Goal: Task Accomplishment & Management: Manage account settings

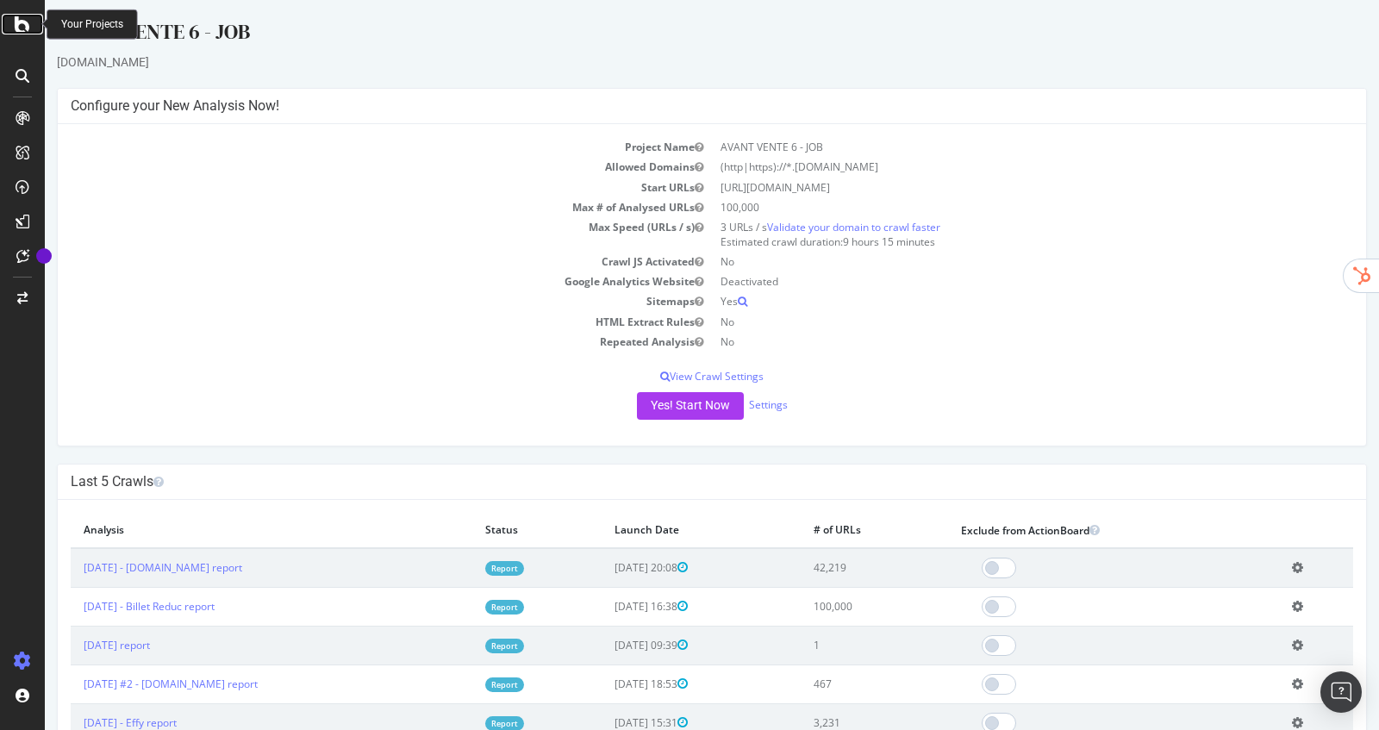
click at [25, 17] on icon at bounding box center [23, 24] width 16 height 21
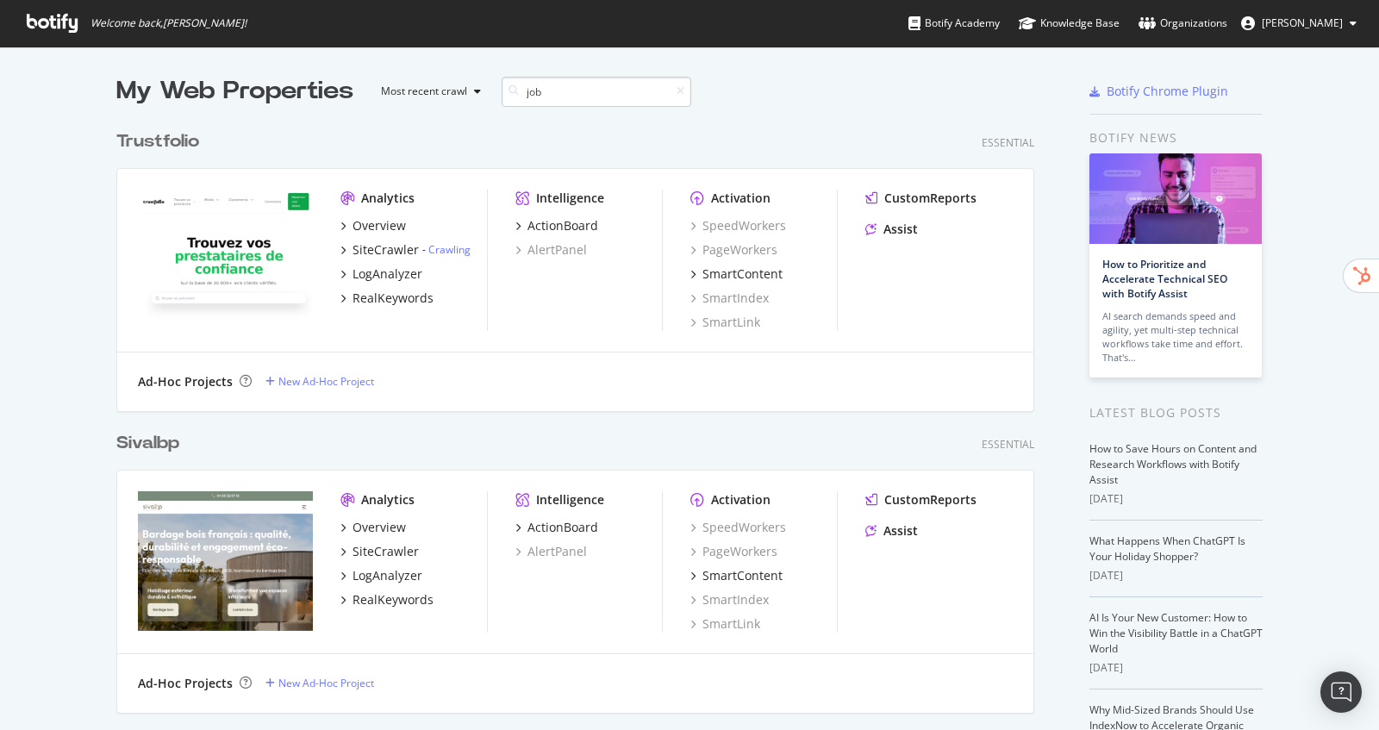
scroll to position [905, 931]
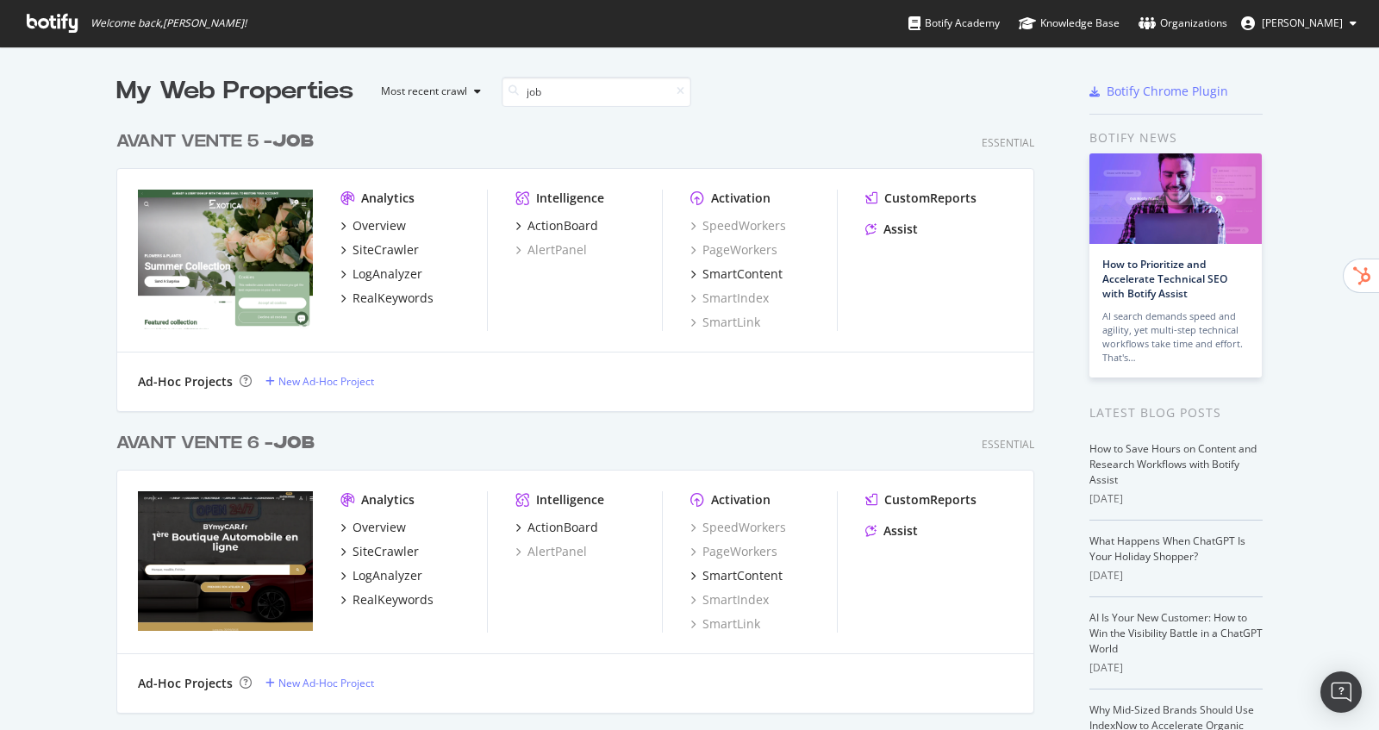
type input "job"
click at [272, 147] on div "AVANT VENTE 5 - JOB" at bounding box center [214, 141] width 197 height 25
click at [232, 438] on div "AVANT VENTE 6 - JOB" at bounding box center [215, 443] width 198 height 25
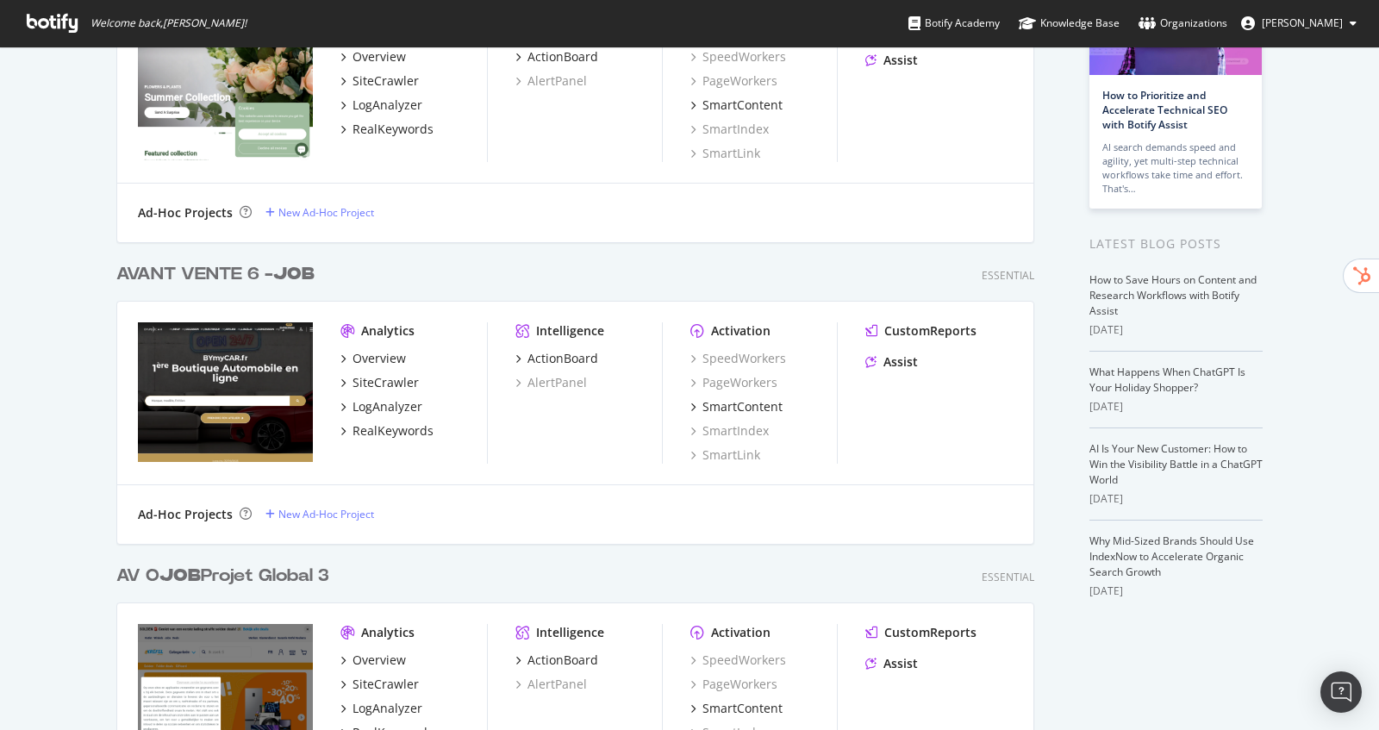
scroll to position [186, 0]
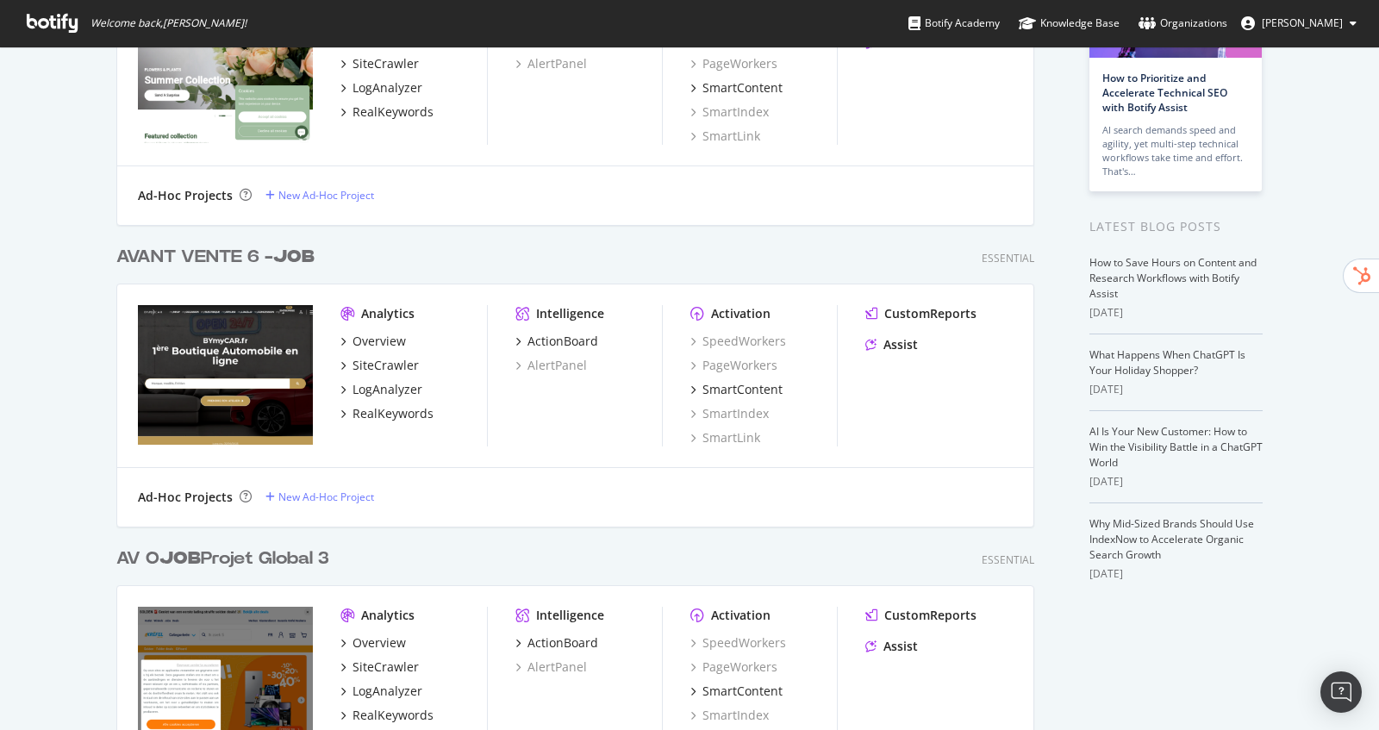
click at [274, 559] on div "AV O JOB Projet Global 3" at bounding box center [222, 558] width 213 height 25
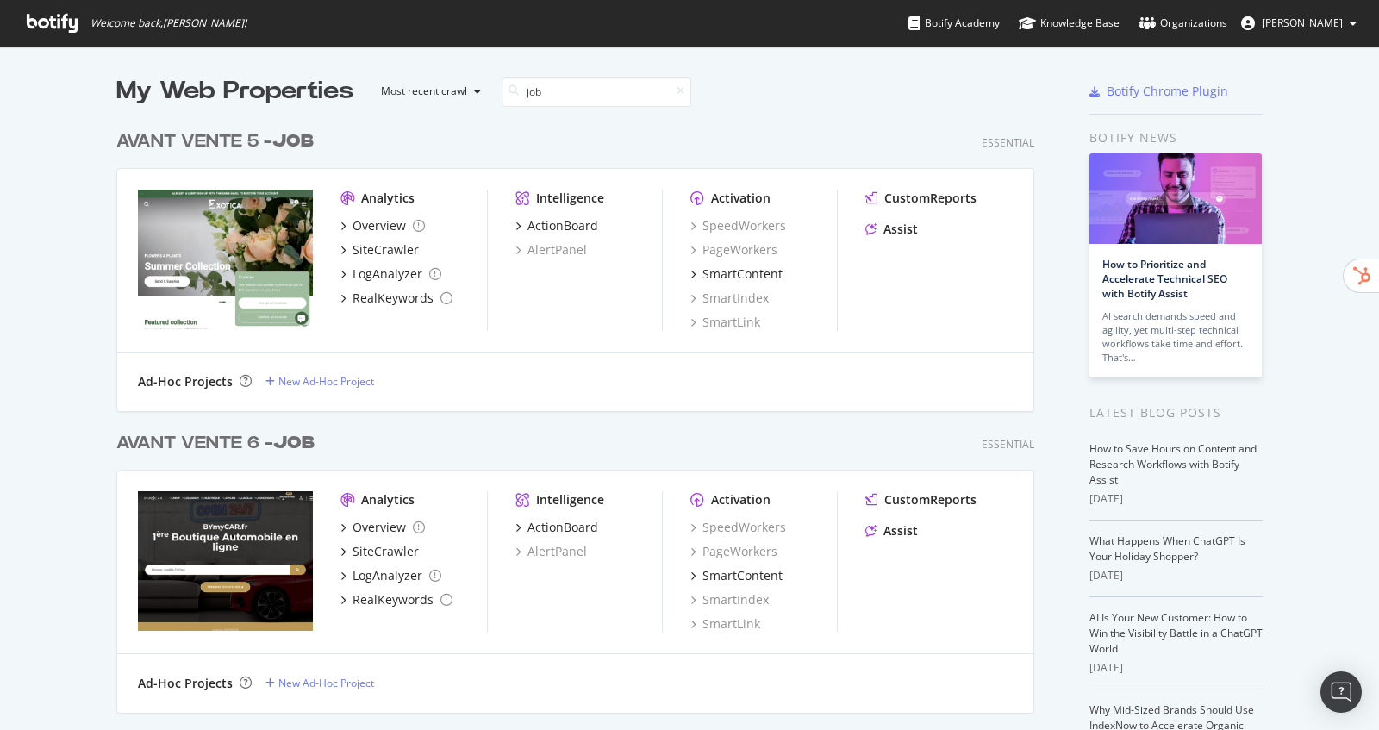
scroll to position [310, 0]
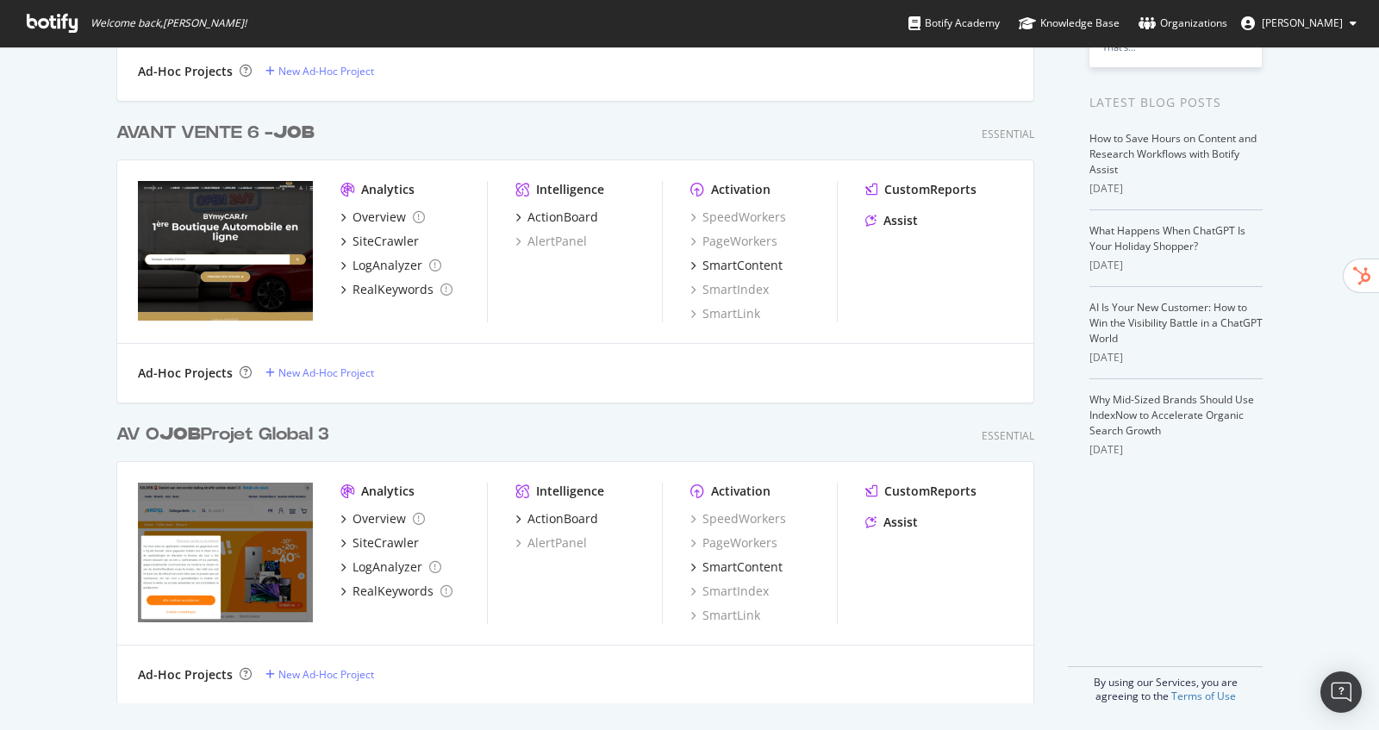
click at [254, 437] on div "AV O JOB Projet Global 3" at bounding box center [222, 434] width 213 height 25
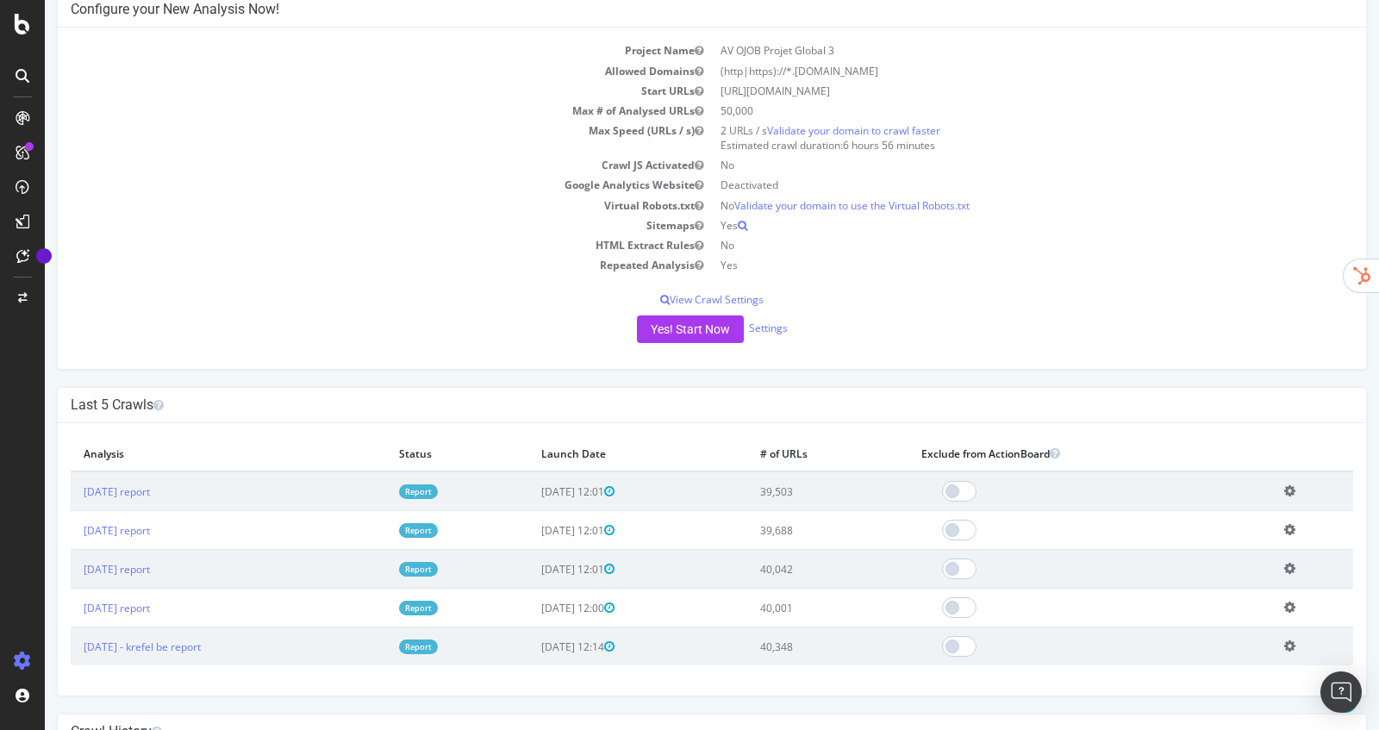
scroll to position [155, 0]
click at [1292, 487] on icon at bounding box center [1289, 491] width 11 height 13
click at [1254, 507] on link "Add name" at bounding box center [1226, 517] width 138 height 23
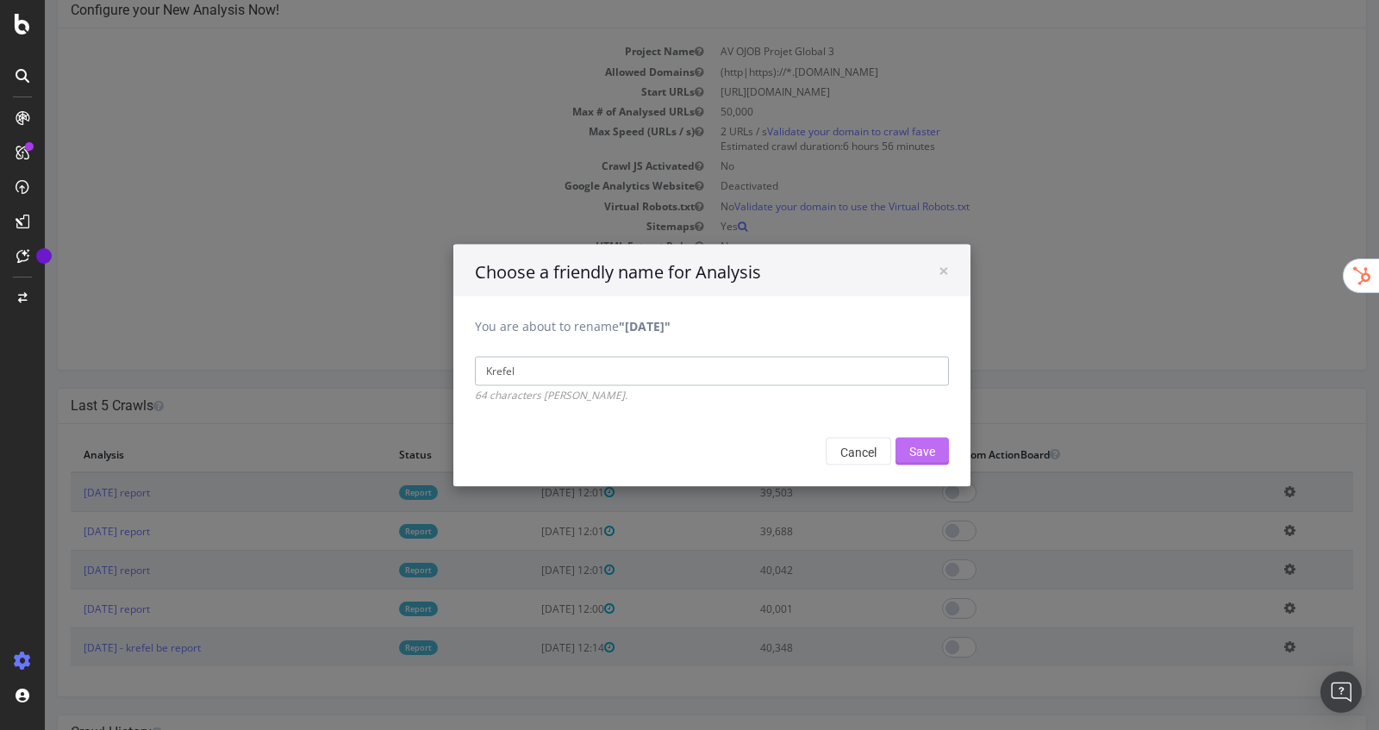
type input "Krefel"
click at [936, 459] on input "Save" at bounding box center [921, 451] width 53 height 28
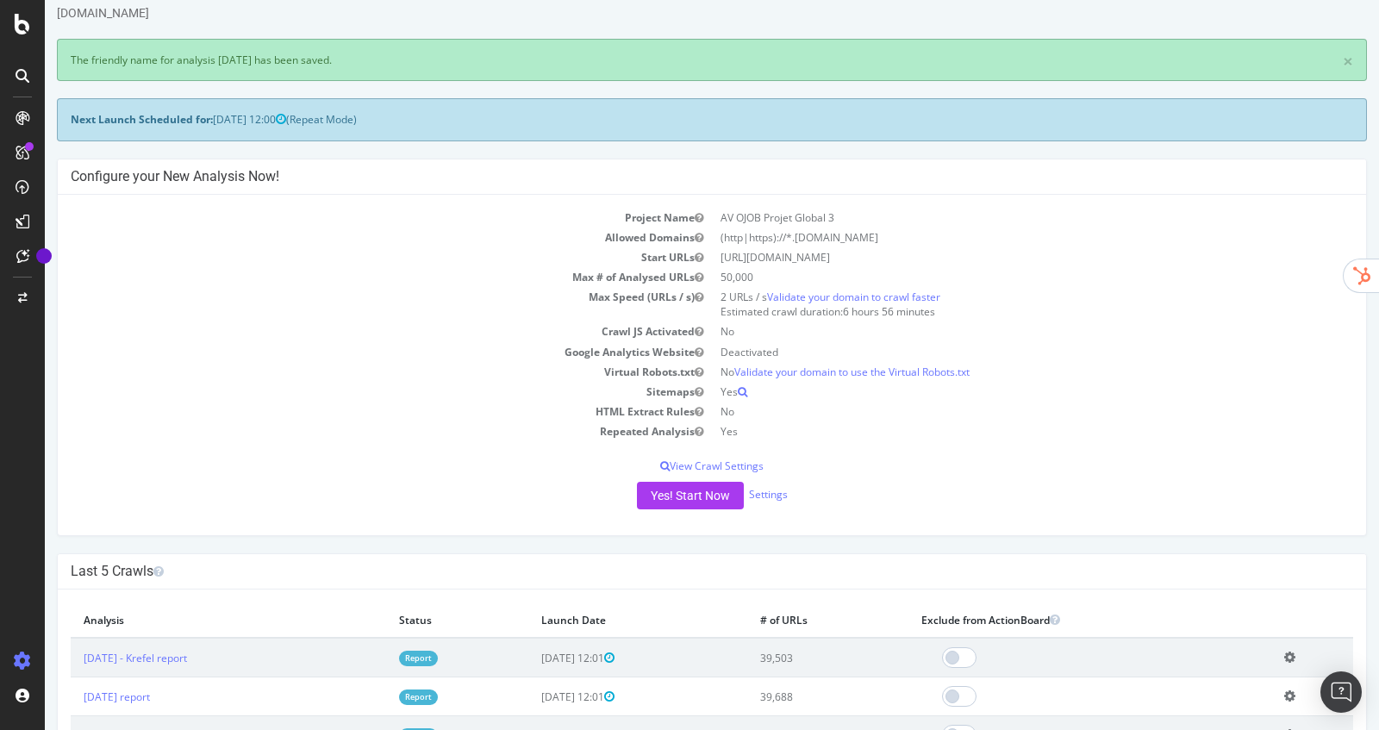
scroll to position [71, 0]
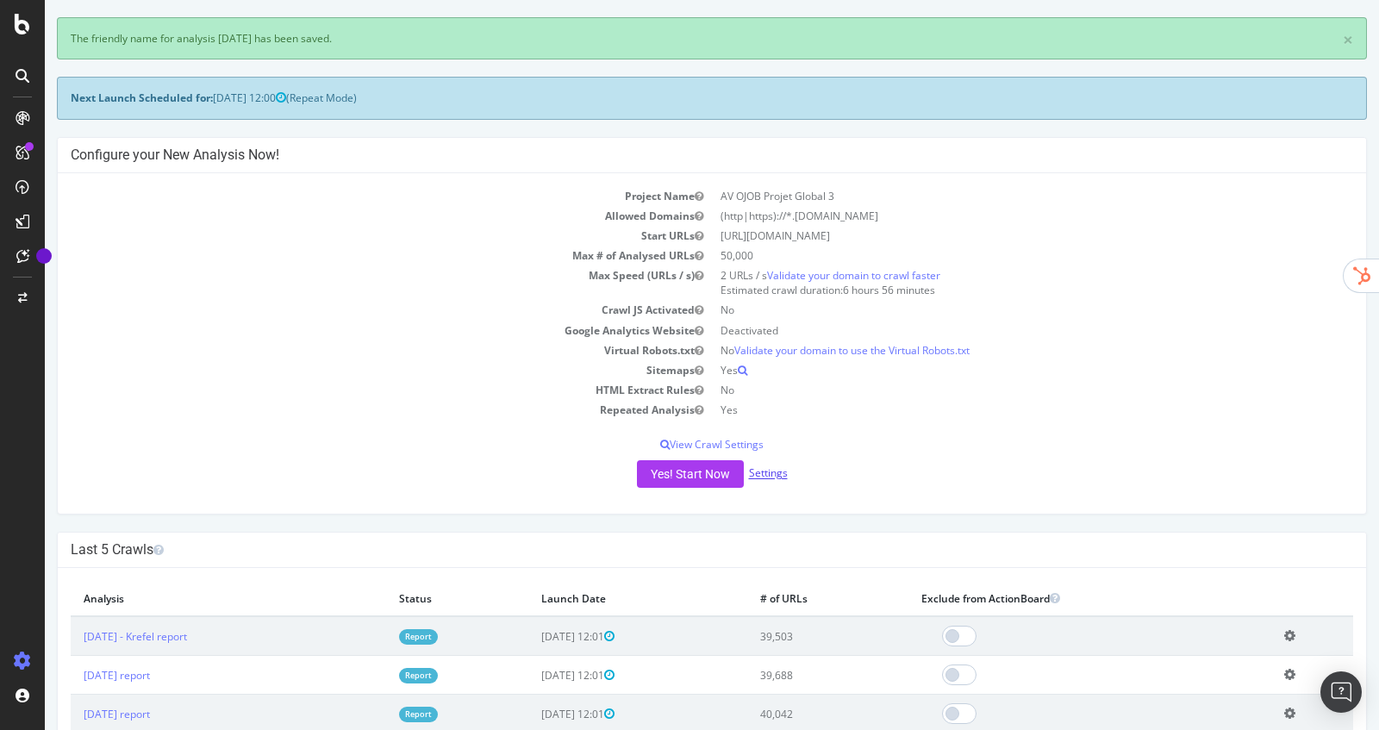
click at [771, 475] on link "Settings" at bounding box center [768, 473] width 39 height 15
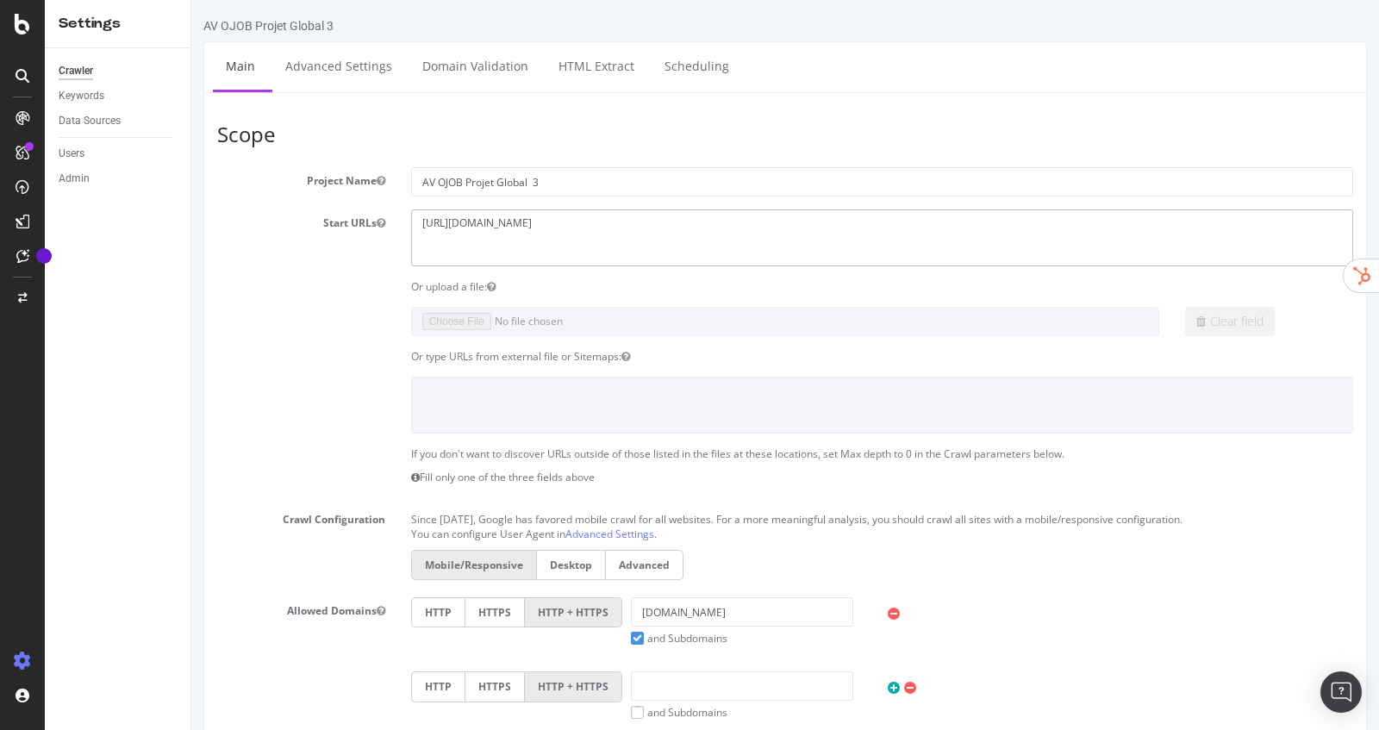
drag, startPoint x: 626, startPoint y: 243, endPoint x: 260, endPoint y: 195, distance: 369.3
click at [260, 195] on section "Project Name AV OJOB Projet Global 3 Start URLs https://www.krefel.be Or upload…" at bounding box center [785, 521] width 1136 height 708
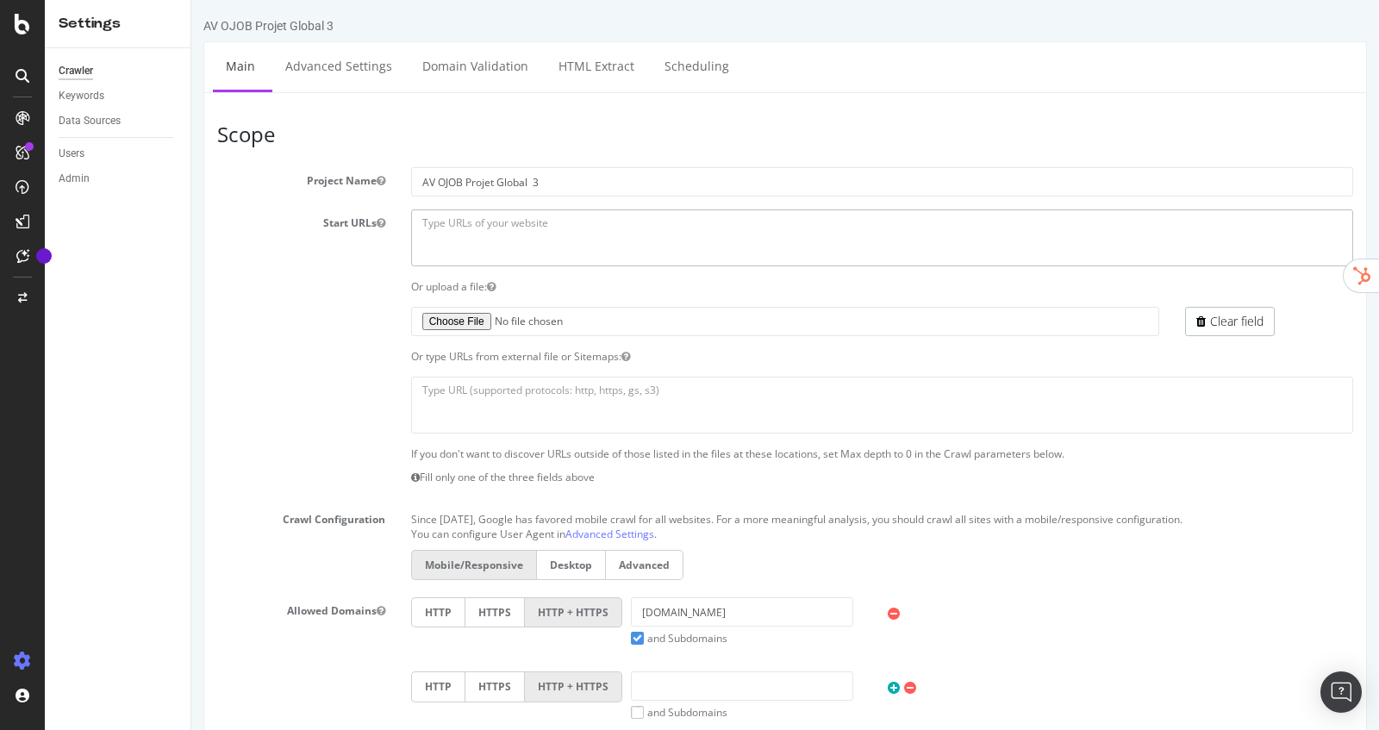
paste textarea "https://www.ekoi.fr/fr/"
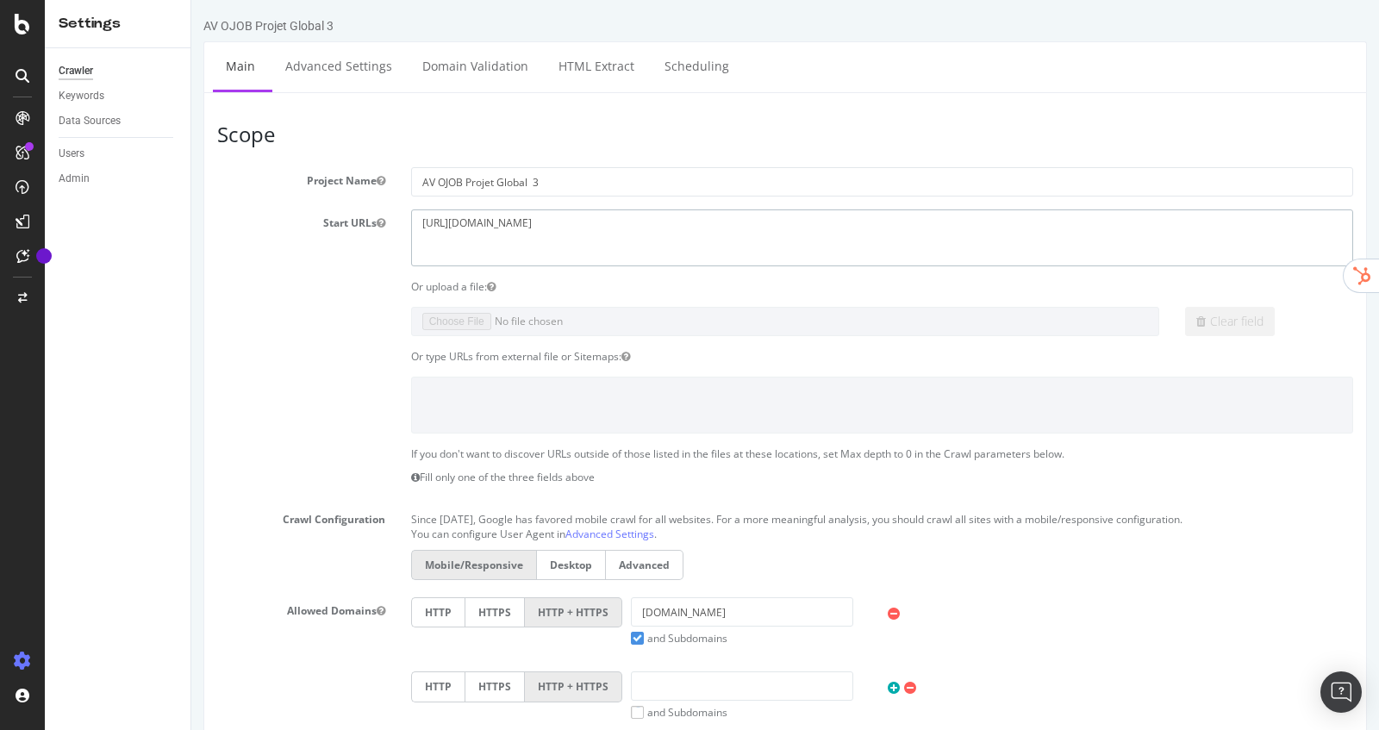
scroll to position [86, 0]
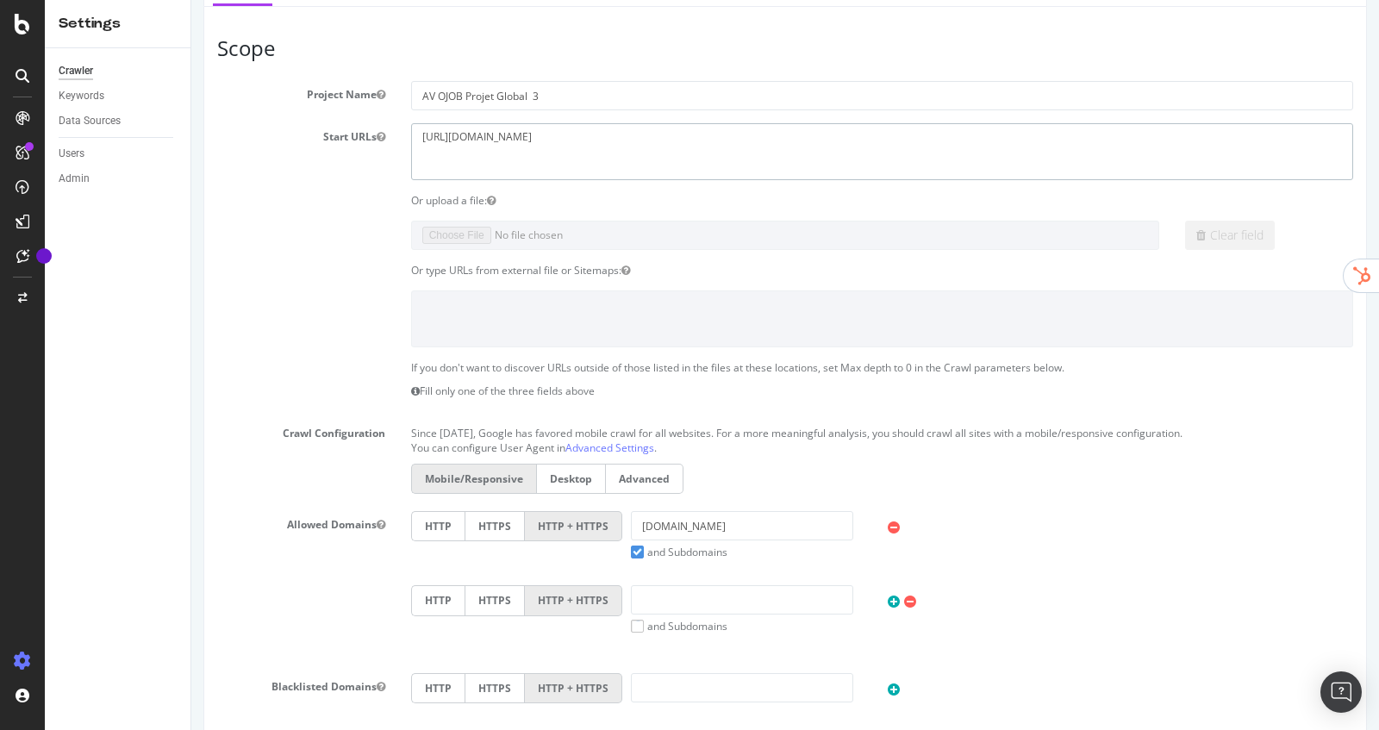
type textarea "https://www.ekoi.fr/fr/"
drag, startPoint x: 723, startPoint y: 522, endPoint x: 461, endPoint y: 491, distance: 263.7
click at [461, 491] on section "Project Name AV OJOB Projet Global 3 Start URLs https://www.krefel.be Or upload…" at bounding box center [785, 435] width 1136 height 708
paste input "https://www.ekoi.fr/fr/"
type input "ekoi.fr"
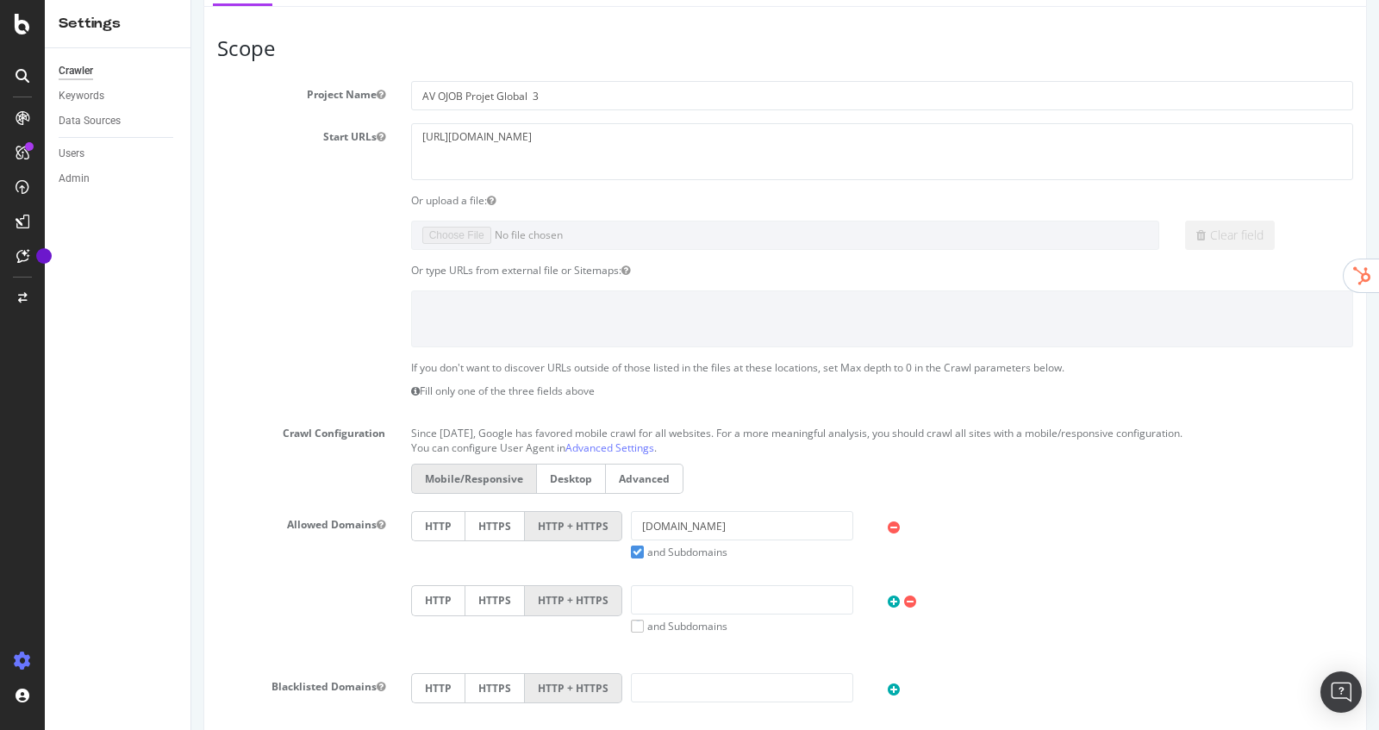
click at [793, 472] on div "Mobile/Responsive Desktop Advanced" at bounding box center [881, 481] width 959 height 34
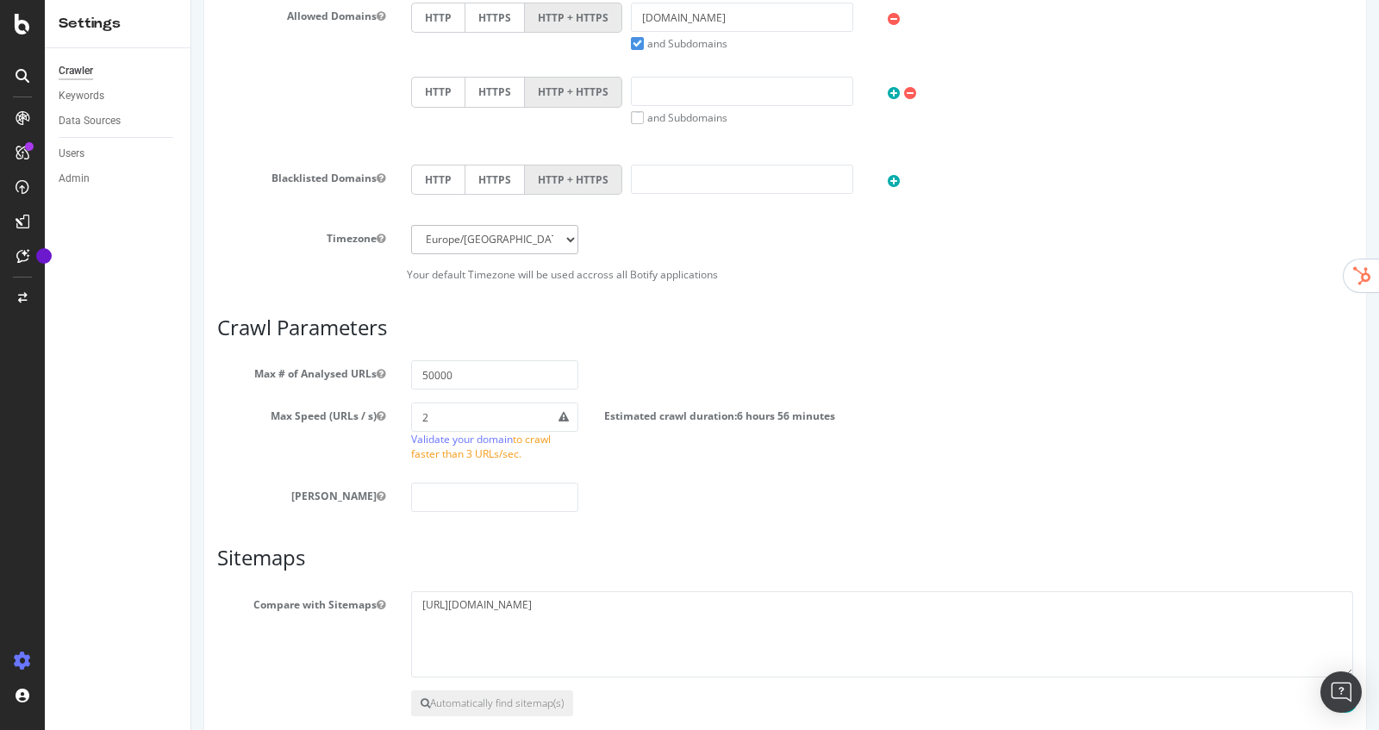
scroll to position [644, 0]
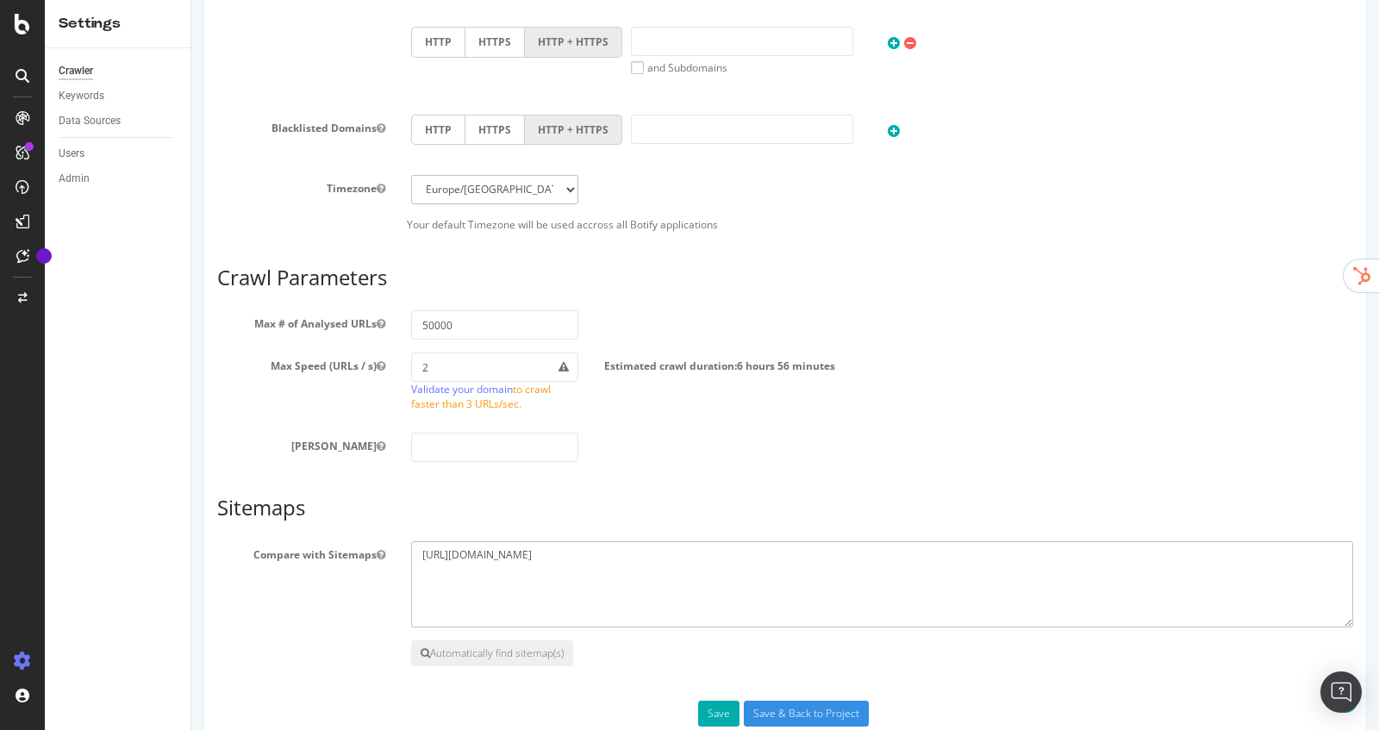
drag, startPoint x: 781, startPoint y: 557, endPoint x: 190, endPoint y: 467, distance: 598.8
click at [191, 467] on html "AV OJOB Projet Global 3 × × Main Advanced Settings Domain Validation HTML Extra…" at bounding box center [784, 63] width 1187 height 1415
drag, startPoint x: 433, startPoint y: 358, endPoint x: 342, endPoint y: 358, distance: 90.5
click at [342, 358] on div "Max Speed (URLs / s) 2 Validate your domain to crawl faster than 3 URLs/sec. Es…" at bounding box center [784, 385] width 1161 height 67
type input "1"
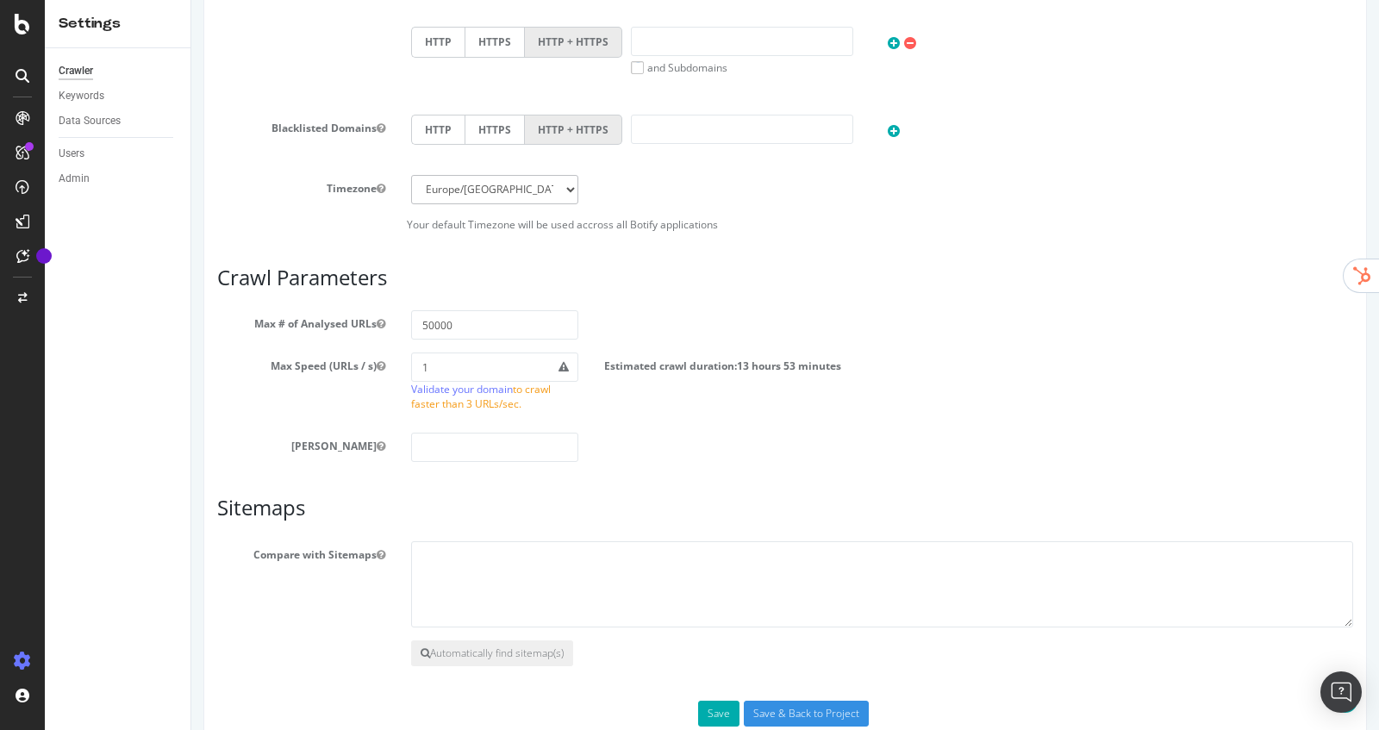
click at [794, 521] on article "Sitemaps Compare with Sitemaps https://media.krefel.be/sys-master/sitemap/index…" at bounding box center [785, 580] width 1136 height 169
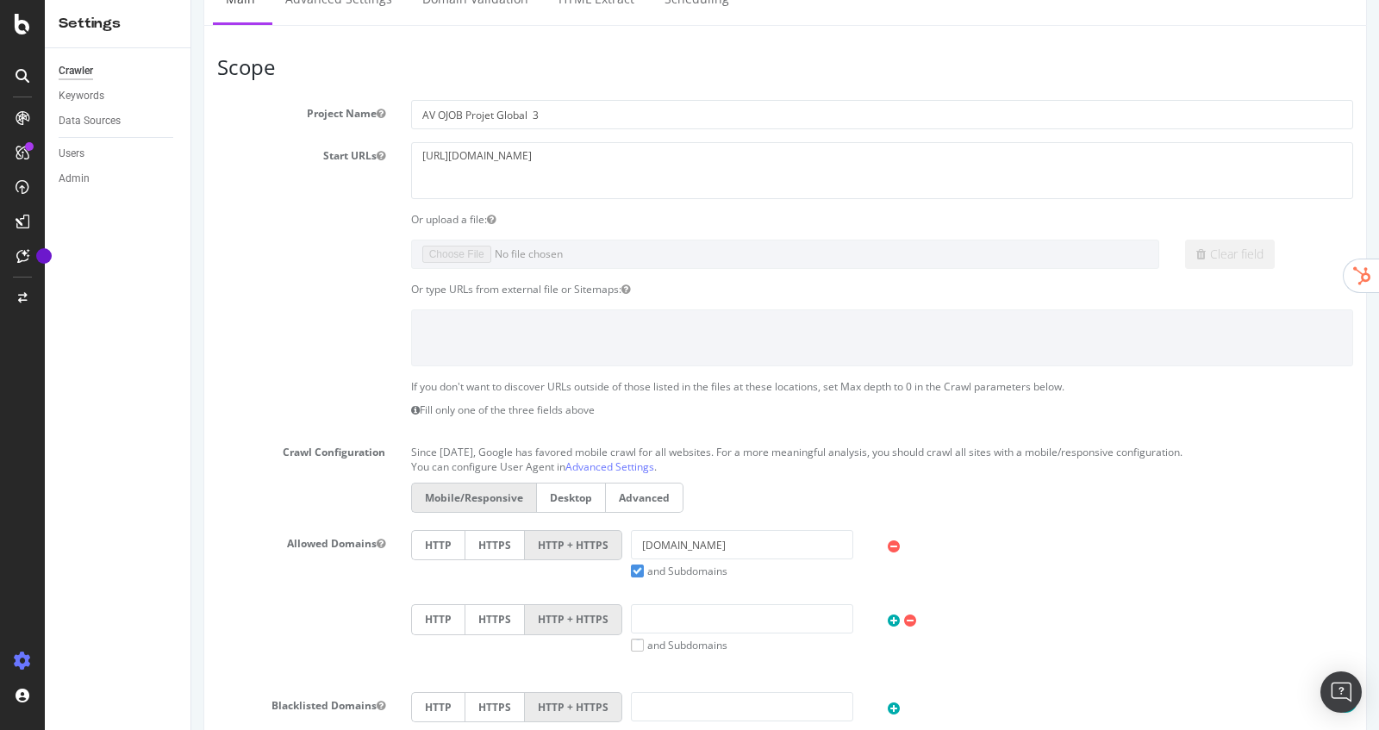
scroll to position [677, 0]
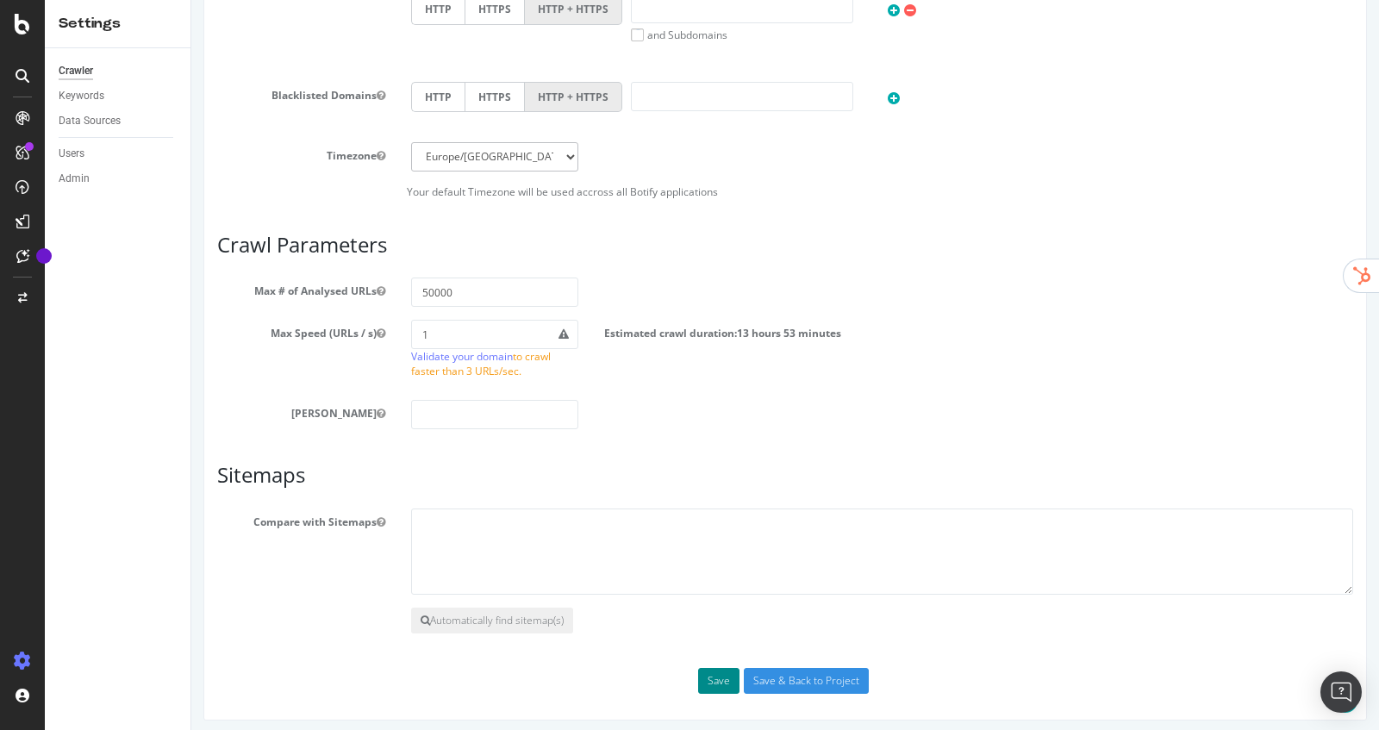
click at [713, 673] on button "Save" at bounding box center [718, 681] width 41 height 26
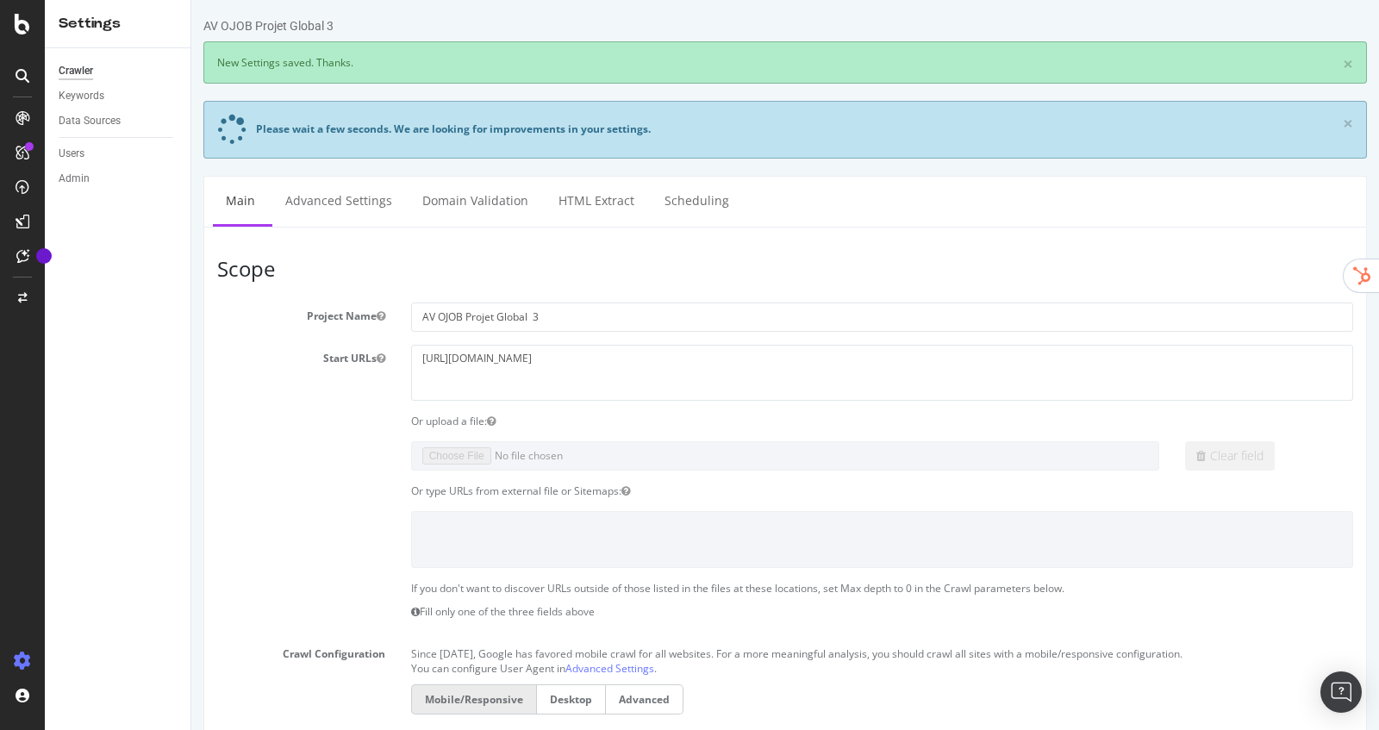
scroll to position [0, 0]
